Goal: Information Seeking & Learning: Check status

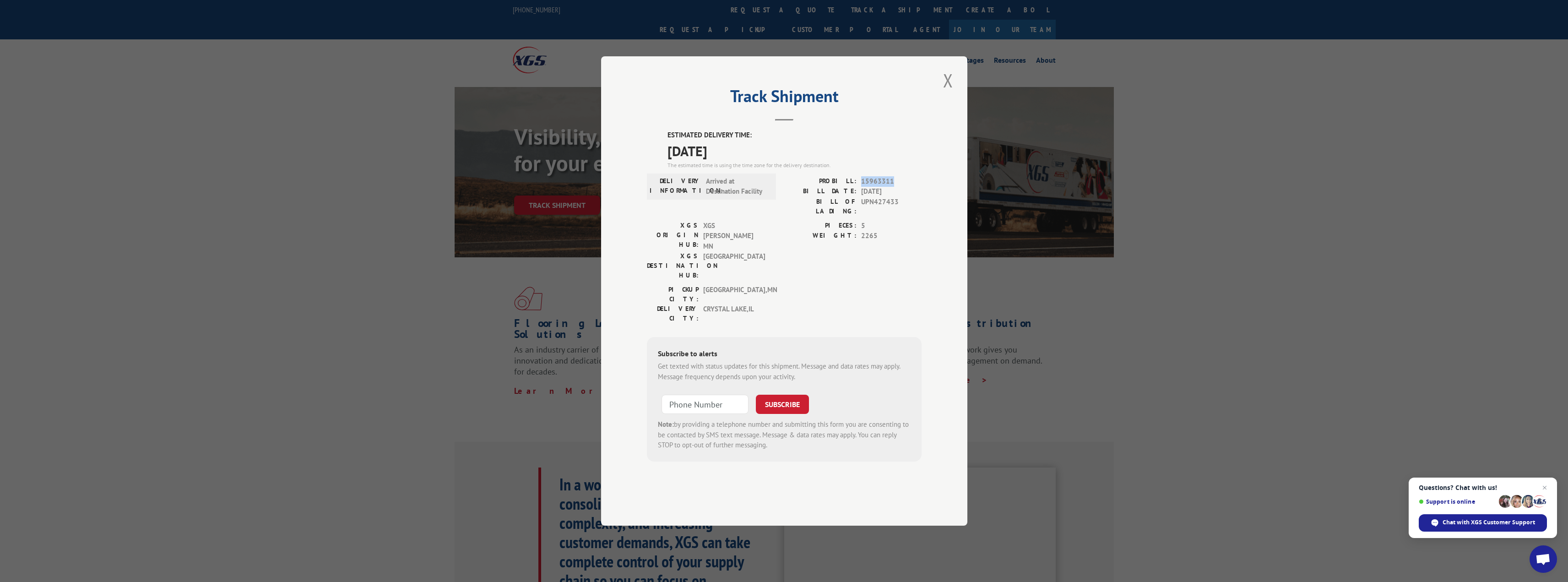
drag, startPoint x: 891, startPoint y: 209, endPoint x: 862, endPoint y: 209, distance: 29.0
click at [862, 187] on span "15963311" at bounding box center [892, 181] width 61 height 10
copy span "15963311"
click at [954, 93] on button "Close modal" at bounding box center [948, 80] width 15 height 26
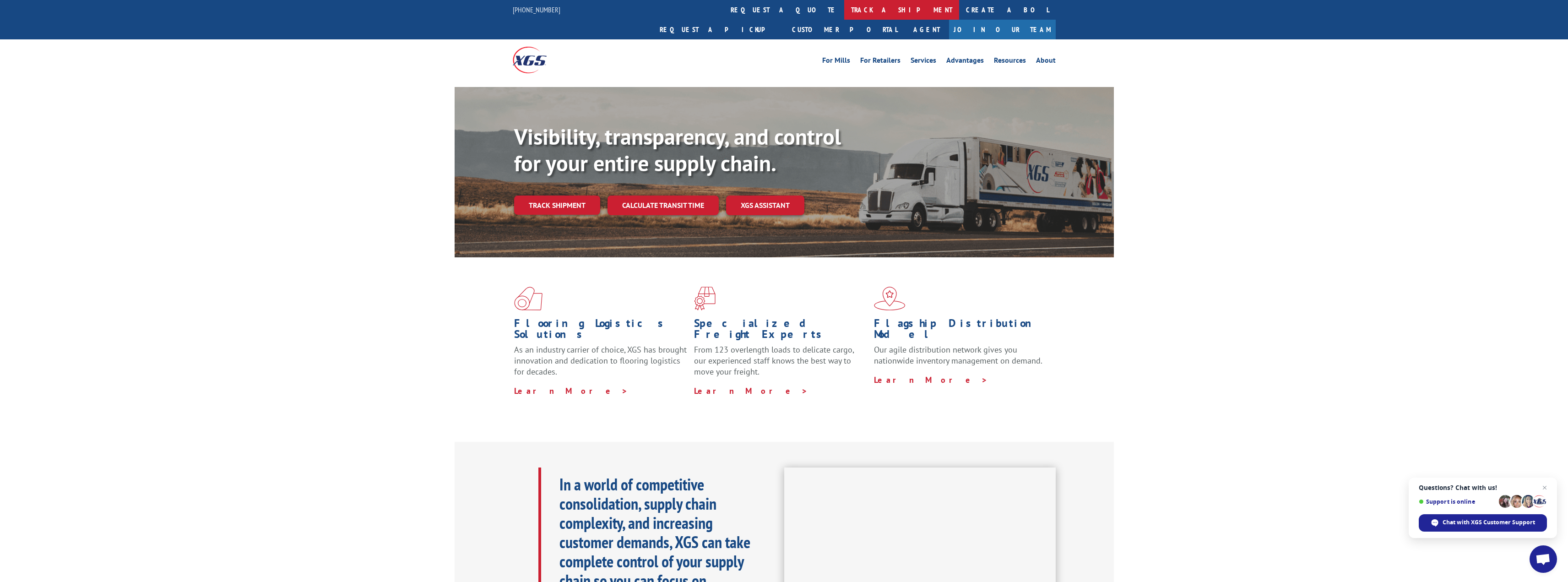
click at [844, 9] on link "track a shipment" at bounding box center [901, 9] width 115 height 20
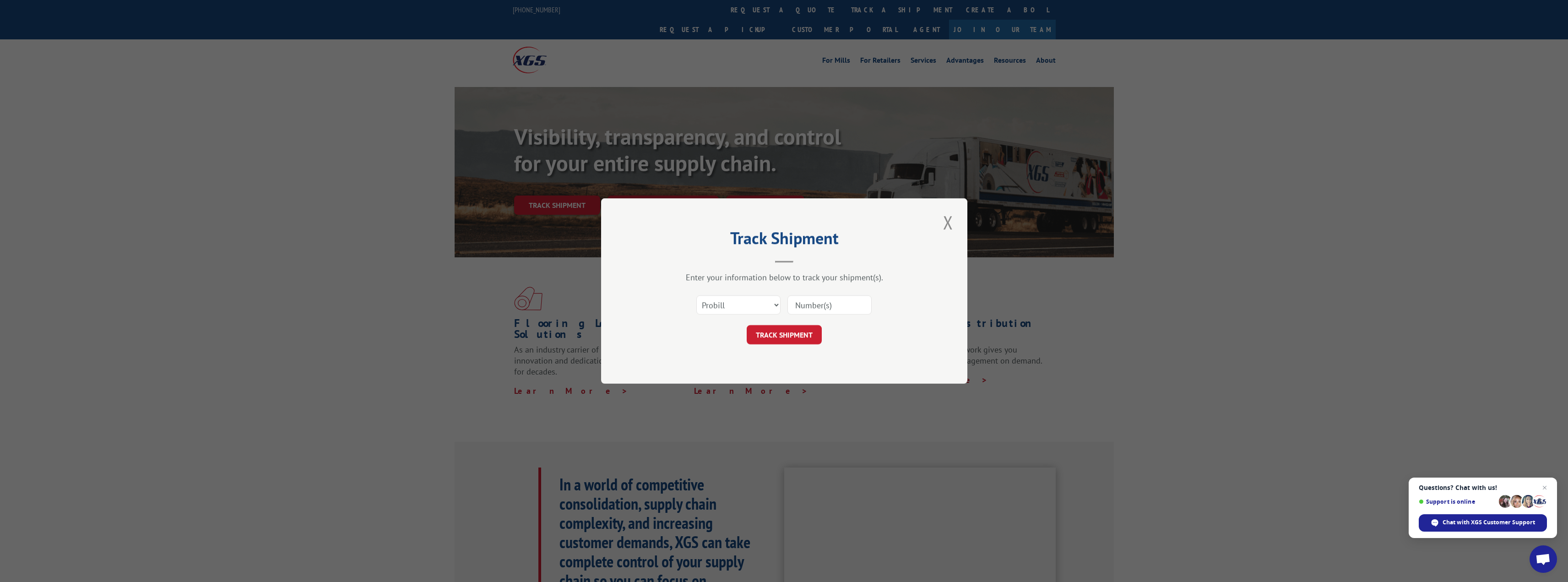
click at [821, 307] on input at bounding box center [829, 304] width 84 height 19
paste input "15963311"
type input "15963311"
click at [795, 336] on button "TRACK SHIPMENT" at bounding box center [784, 335] width 75 height 19
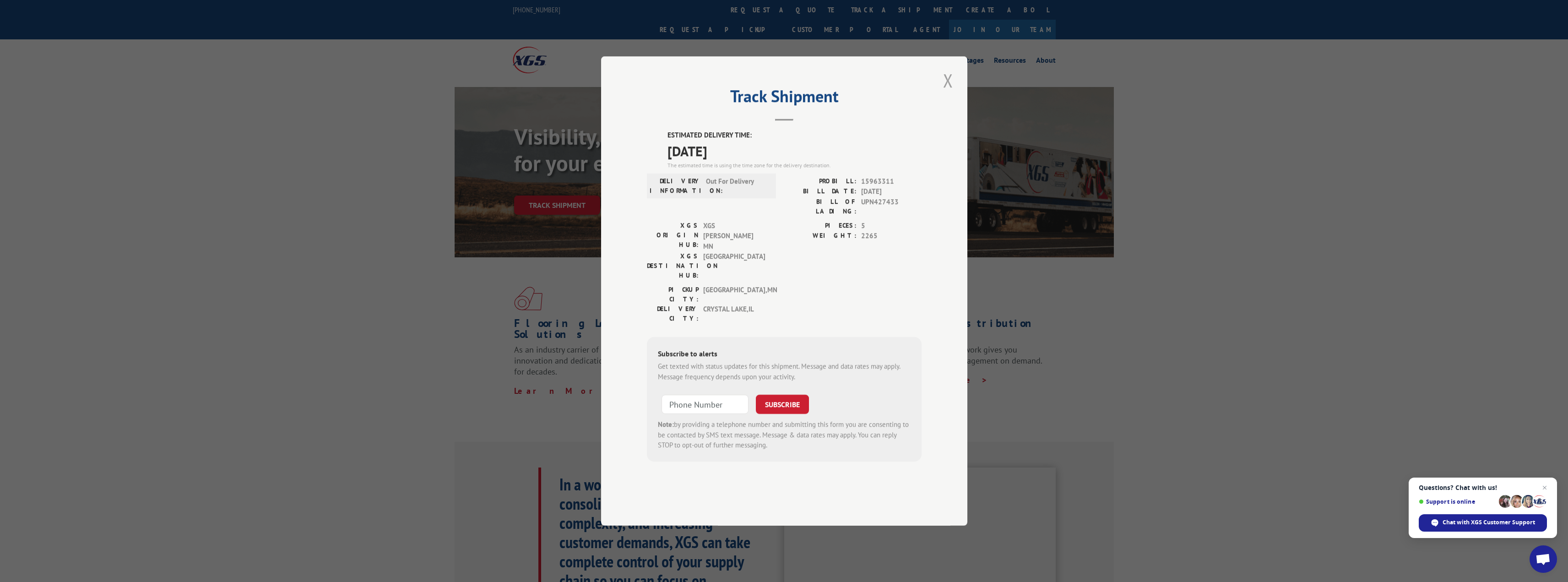
click at [949, 93] on button "Close modal" at bounding box center [948, 80] width 15 height 26
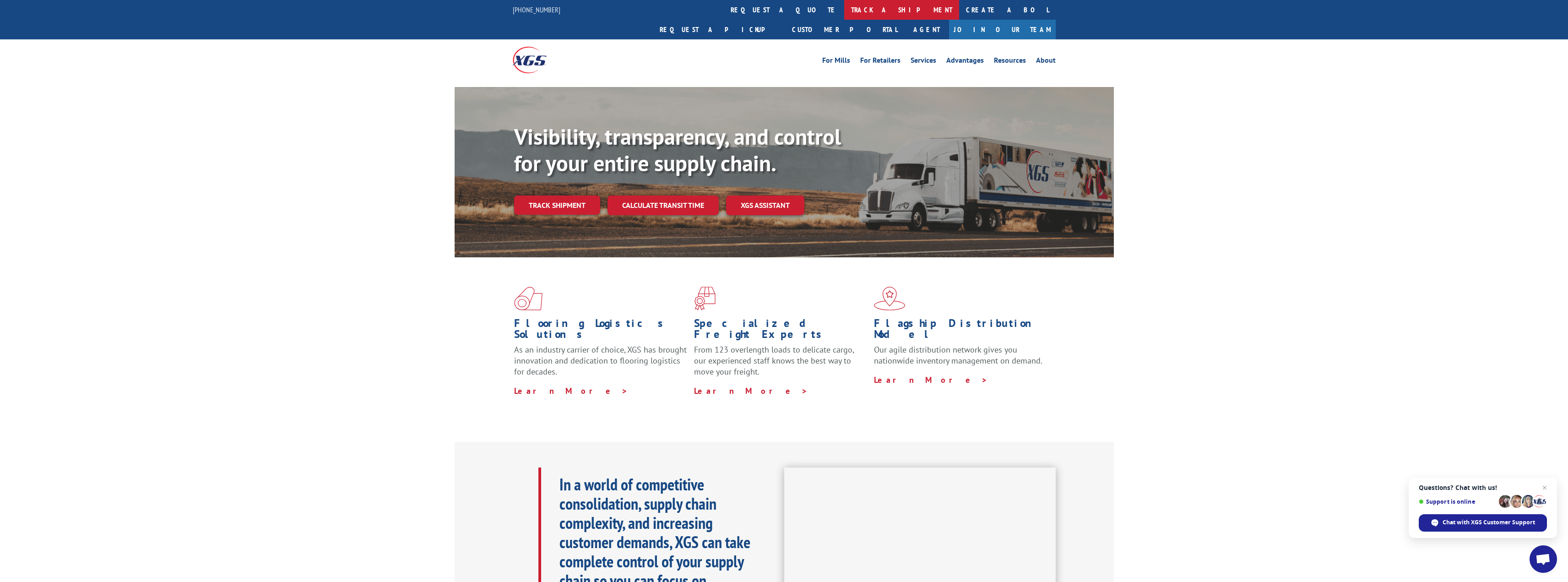
click at [844, 13] on link "track a shipment" at bounding box center [901, 9] width 115 height 20
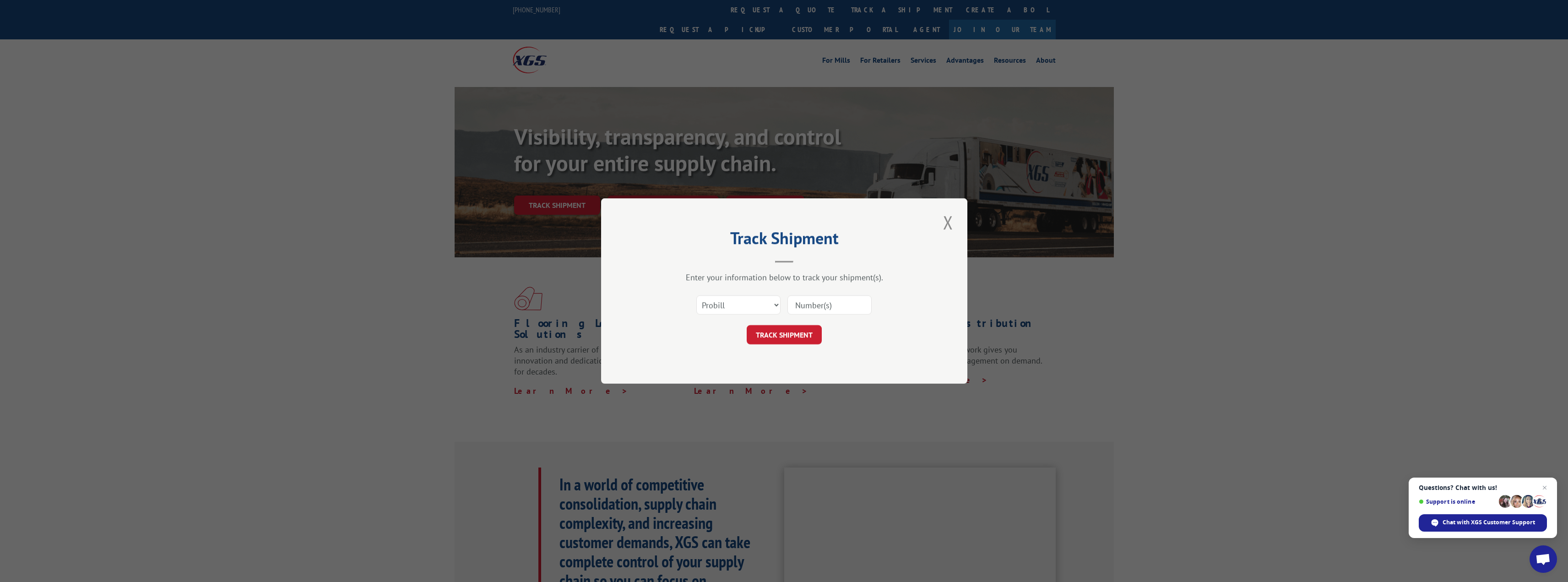
click at [848, 311] on input at bounding box center [829, 304] width 84 height 19
paste input "15963311"
type input "15963311"
click button "TRACK SHIPMENT" at bounding box center [784, 335] width 75 height 19
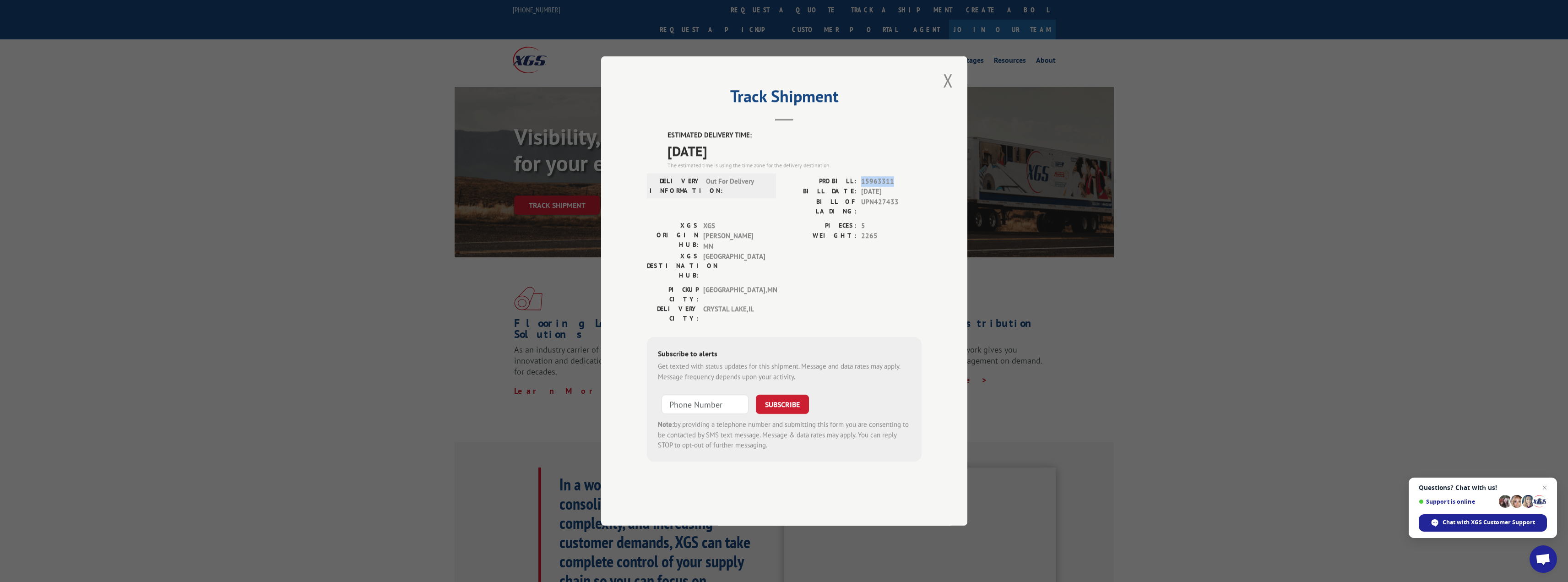
drag, startPoint x: 893, startPoint y: 209, endPoint x: 862, endPoint y: 209, distance: 31.0
click at [862, 187] on span "15963311" at bounding box center [892, 181] width 61 height 10
copy span "15963311"
click at [944, 93] on button "Close modal" at bounding box center [948, 80] width 15 height 26
